Goal: Task Accomplishment & Management: Manage account settings

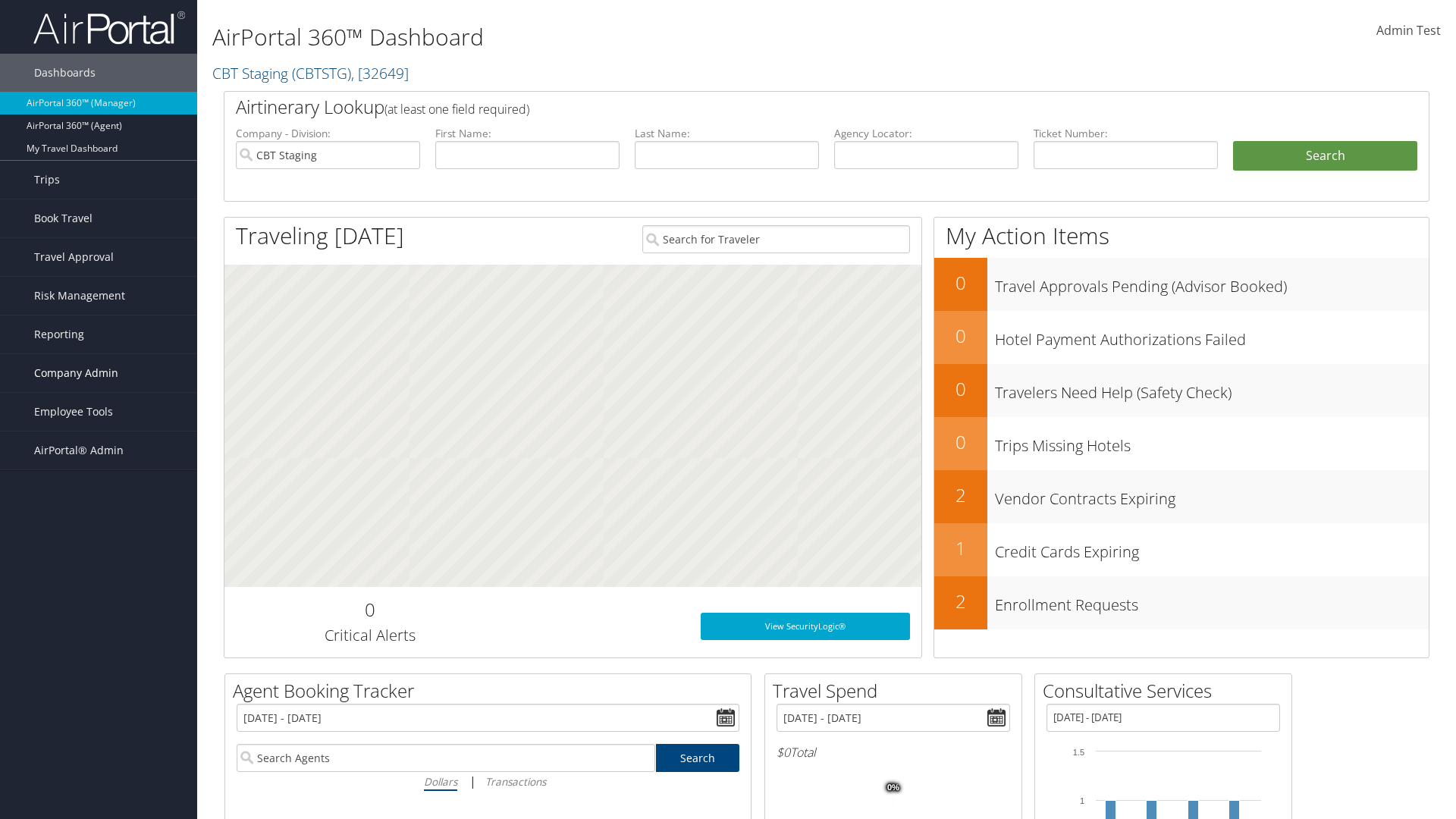
click at [98, 374] on span "Company Admin" at bounding box center [76, 373] width 84 height 38
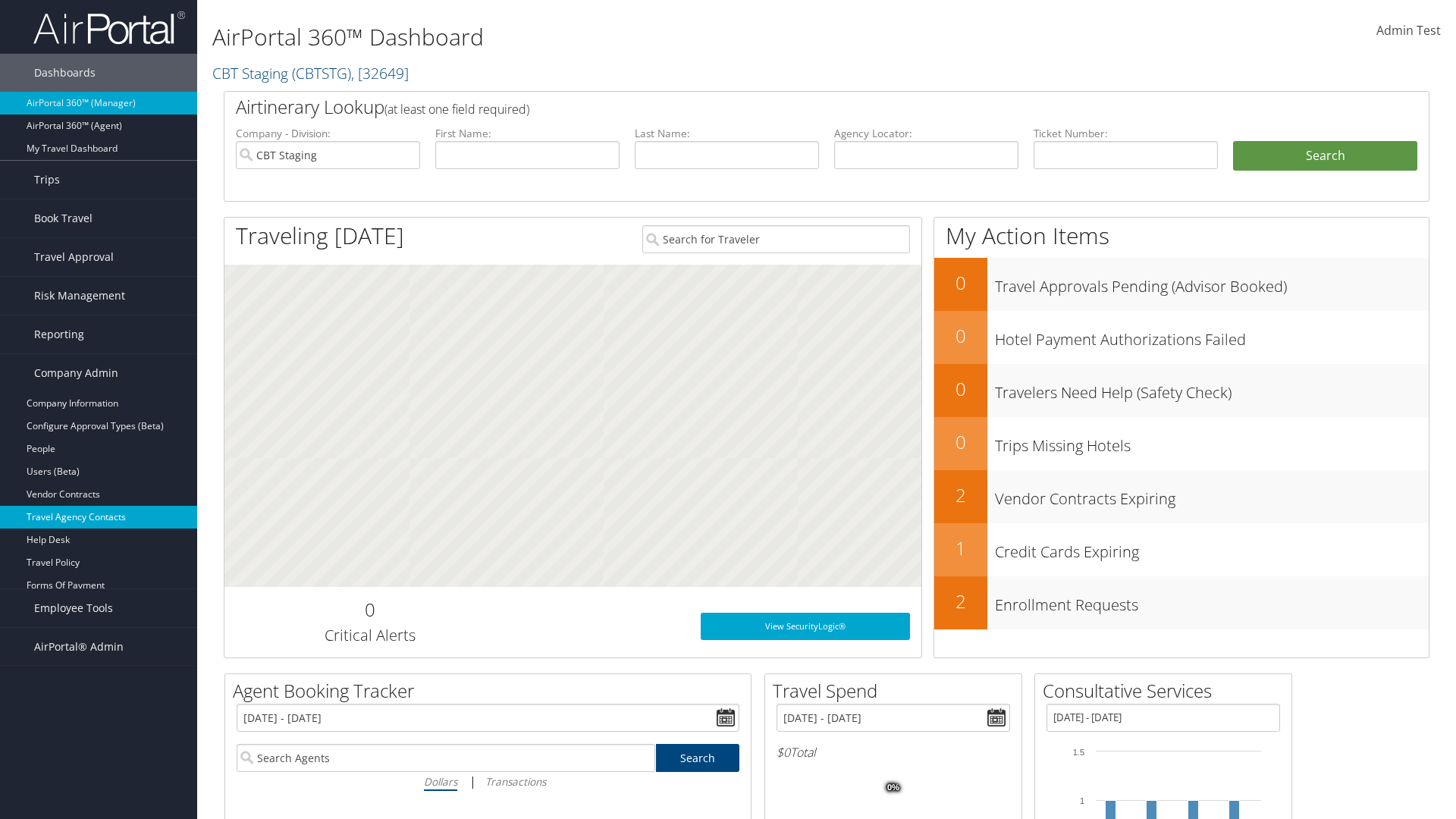
click at [98, 517] on link "Travel Agency Contacts" at bounding box center [98, 517] width 197 height 23
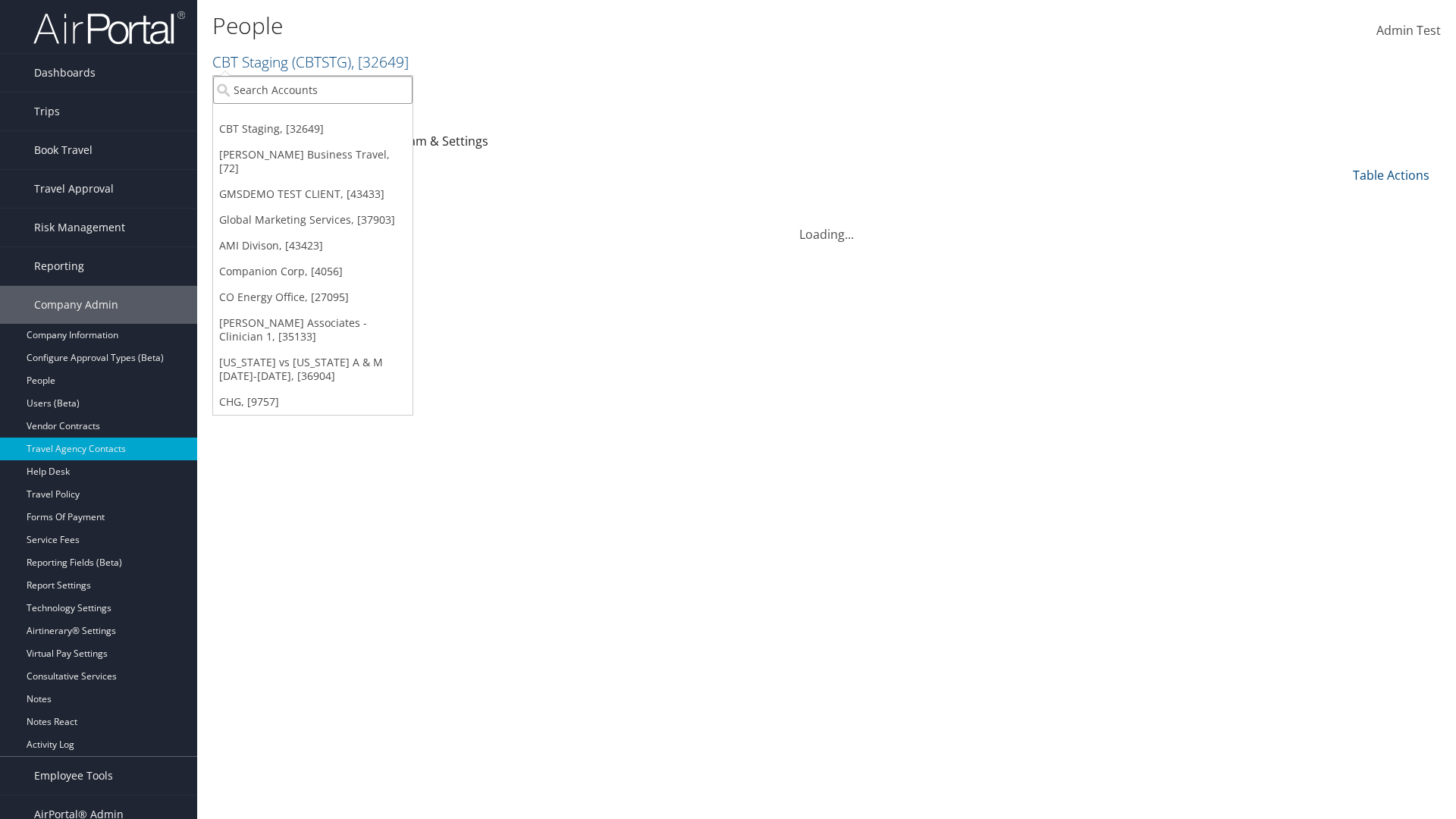
click at [312, 89] on input "search" at bounding box center [312, 89] width 199 height 28
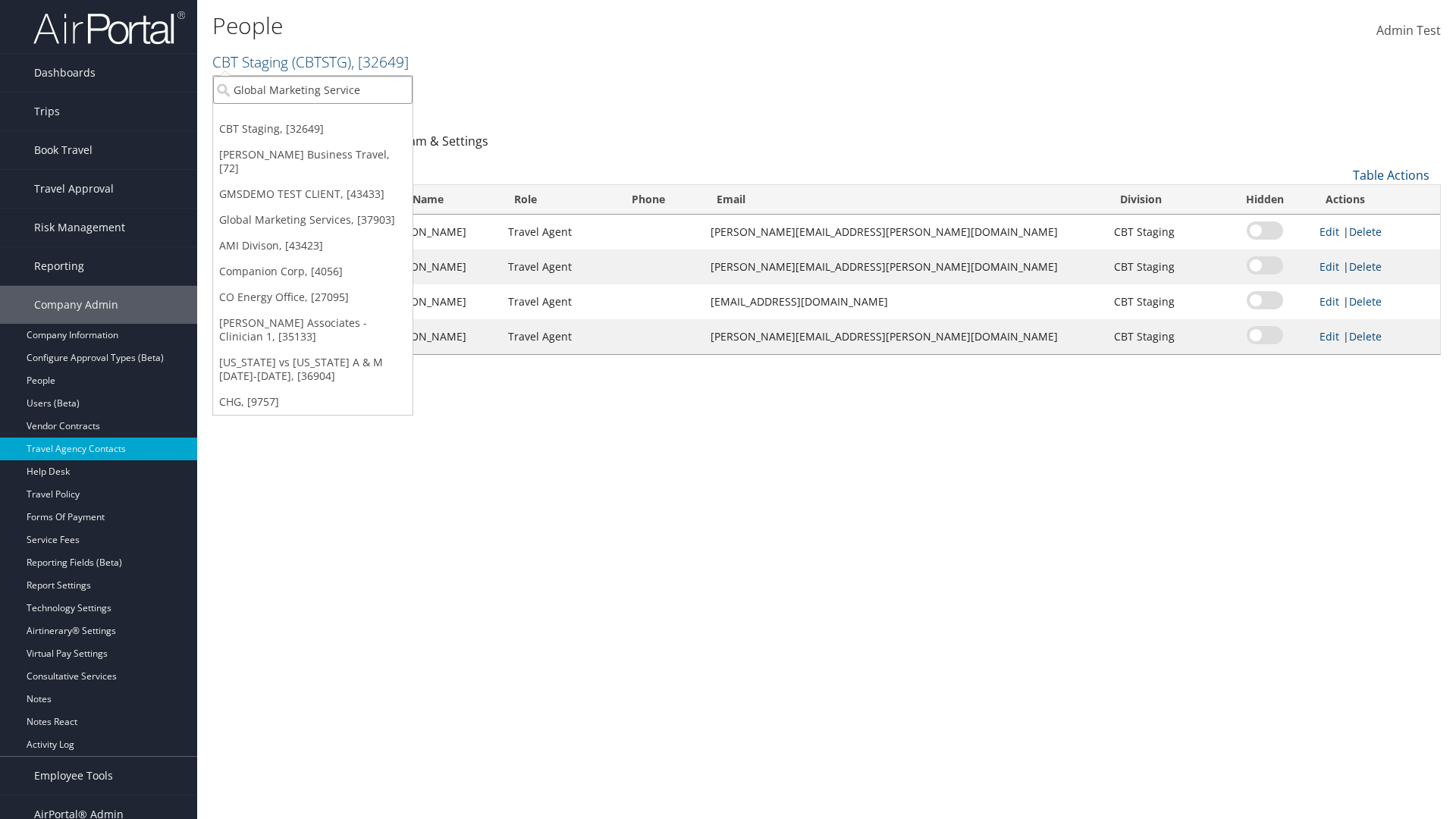
type input "Global Marketing Services"
click at [327, 118] on div "Global Marketing Services (301946), [37903]" at bounding box center [327, 118] width 245 height 14
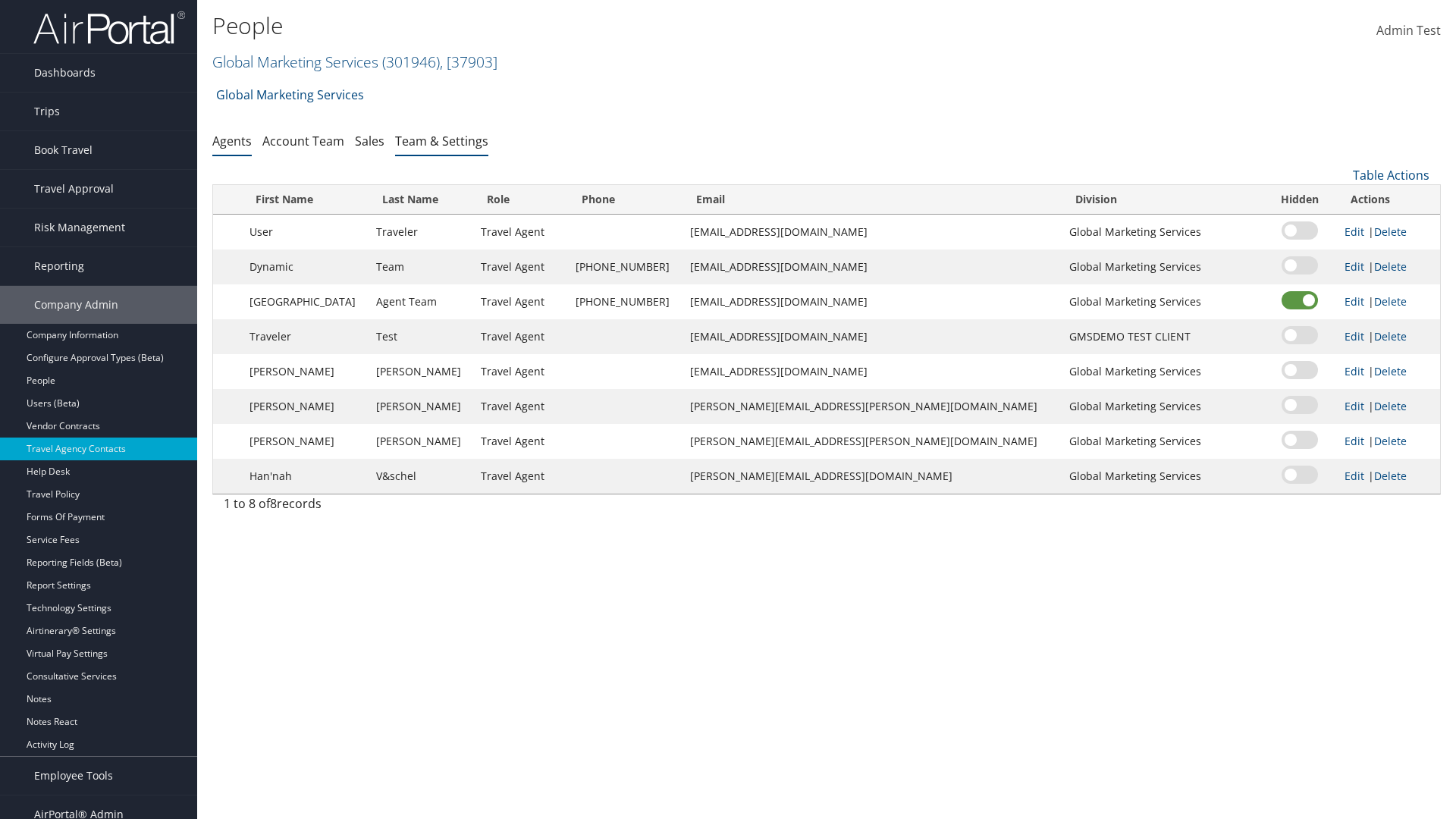
click at [441, 140] on link "Team & Settings" at bounding box center [442, 140] width 93 height 17
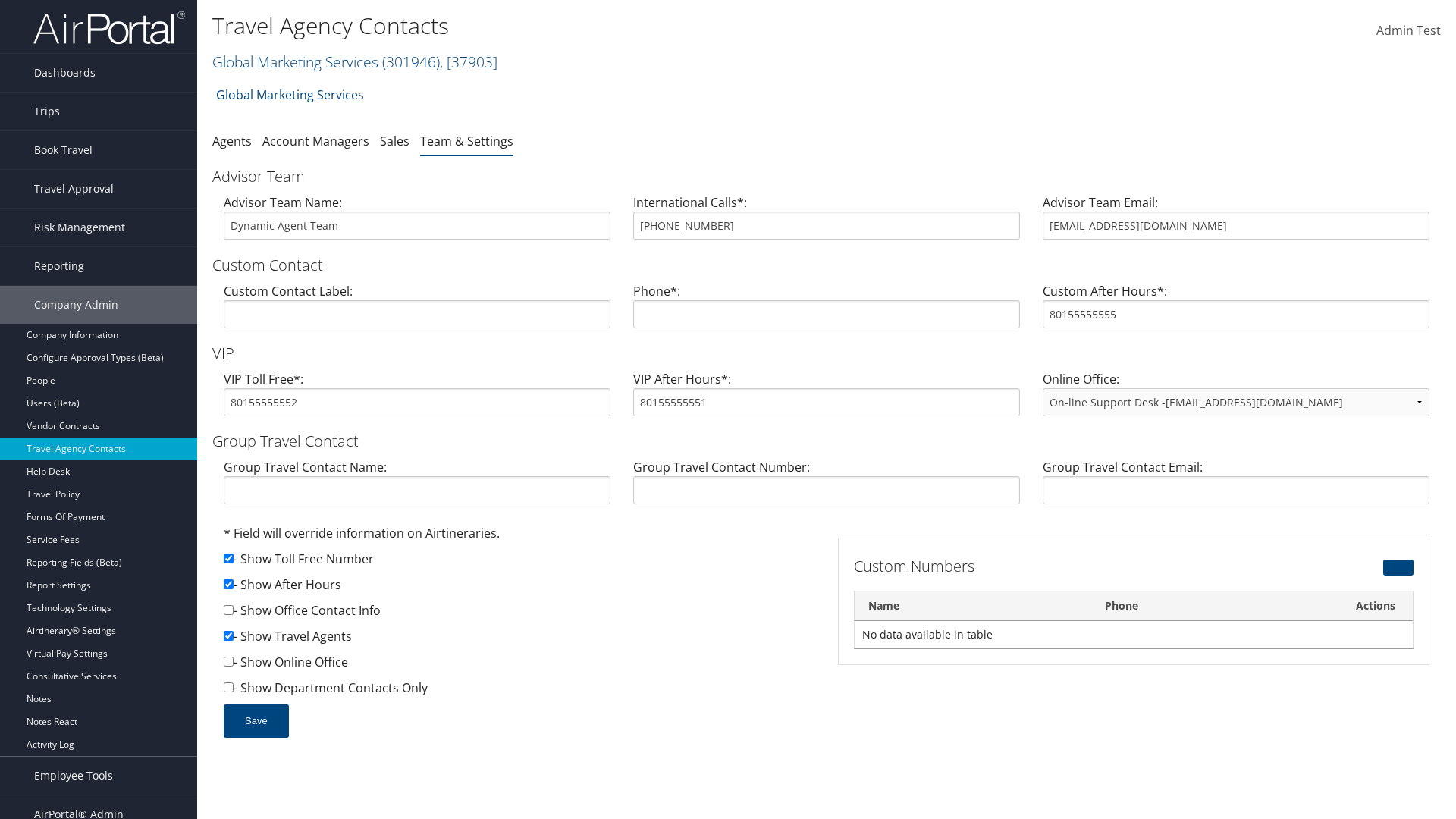
click at [228, 584] on input "checkbox" at bounding box center [228, 584] width 10 height 10
checkbox input "false"
click at [255, 721] on button "Save" at bounding box center [256, 722] width 65 height 33
click at [228, 584] on input "checkbox" at bounding box center [228, 584] width 10 height 10
checkbox input "true"
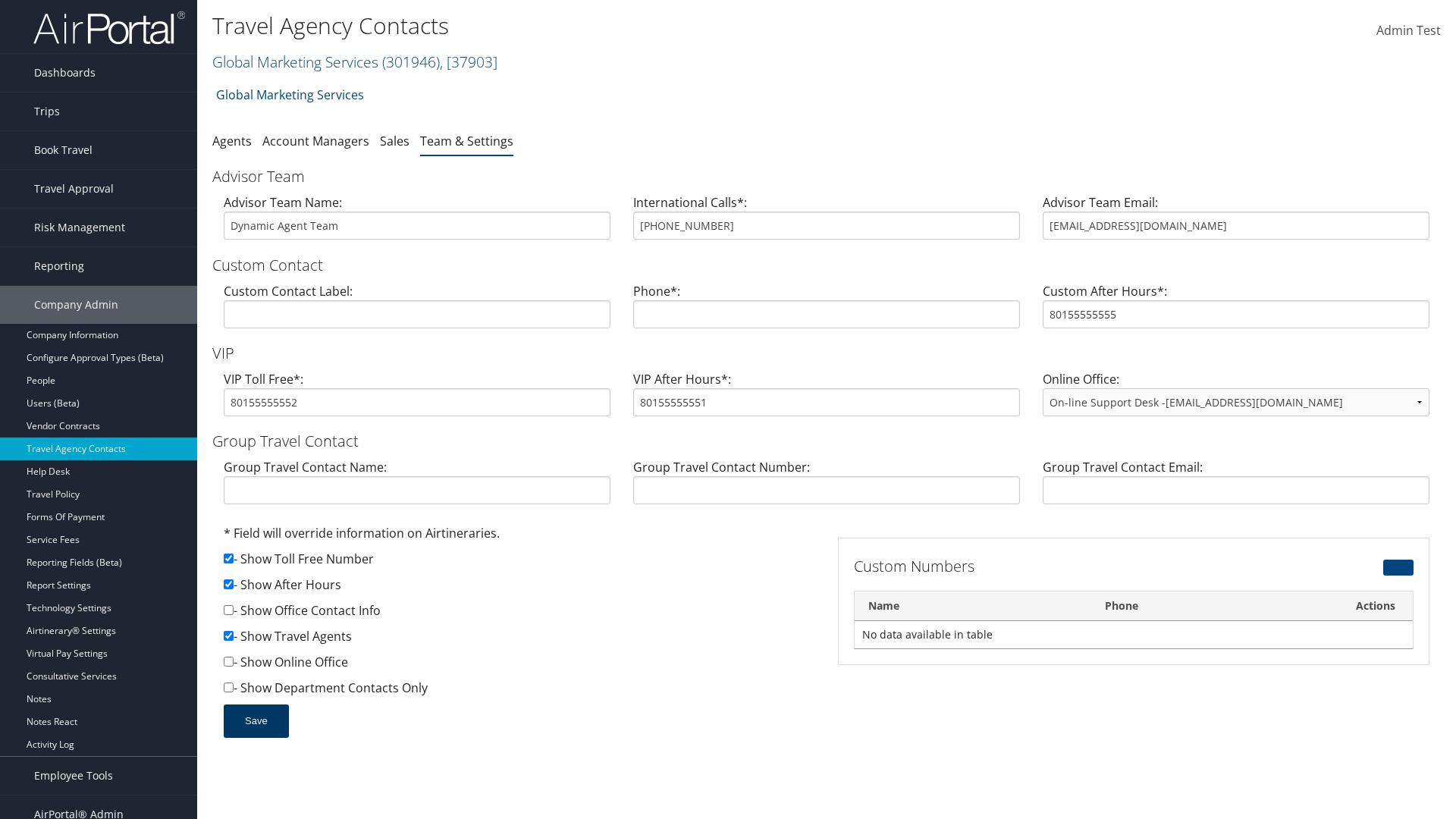
click at [255, 721] on button "Save" at bounding box center [256, 722] width 65 height 33
